Goal: Task Accomplishment & Management: Manage account settings

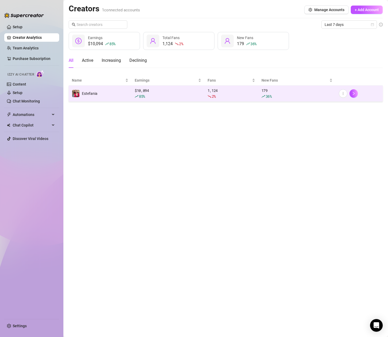
click at [326, 165] on main "Creators 1 connected accounts Manage Accounts + Add Account Last 7 days $10,094…" at bounding box center [225, 168] width 325 height 337
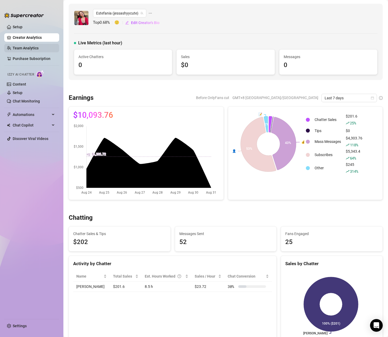
click at [24, 50] on link "Team Analytics" at bounding box center [26, 48] width 26 height 4
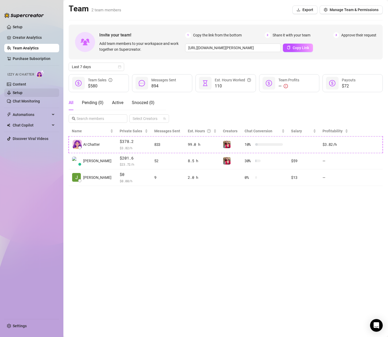
click at [22, 92] on link "Setup" at bounding box center [18, 93] width 10 height 4
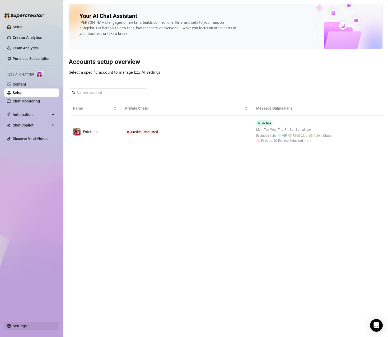
click at [17, 325] on link "Settings" at bounding box center [20, 326] width 14 height 4
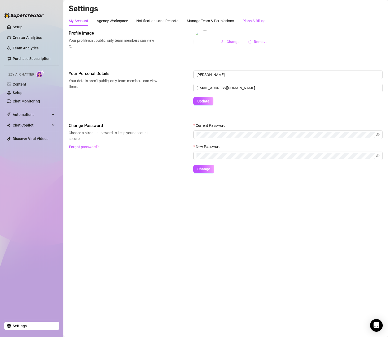
click at [256, 20] on div "Plans & Billing" at bounding box center [254, 21] width 23 height 6
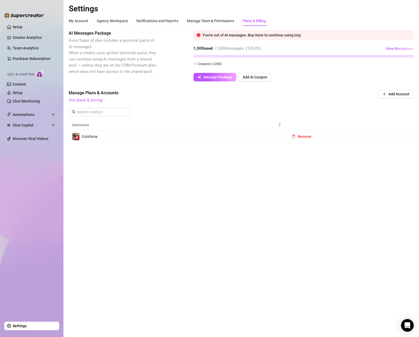
click at [345, 170] on main "Settings My Account Agency Workspace Notifications and Reports Manage Team & Pe…" at bounding box center [240, 168] width 355 height 337
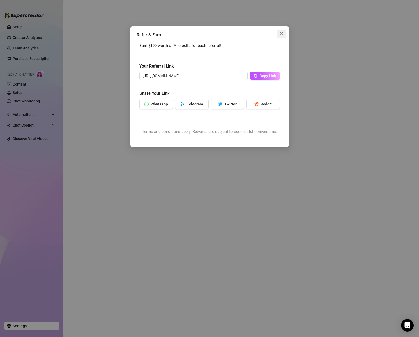
click at [281, 36] on button "Close" at bounding box center [281, 34] width 8 height 8
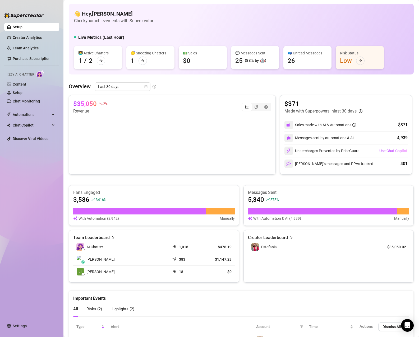
click at [156, 26] on div "👋 Hey, [PERSON_NAME] Check your achievements with Supercreator Live Metrics (La…" at bounding box center [241, 39] width 345 height 71
click at [23, 326] on link "Settings" at bounding box center [20, 326] width 14 height 4
